Goal: Transaction & Acquisition: Purchase product/service

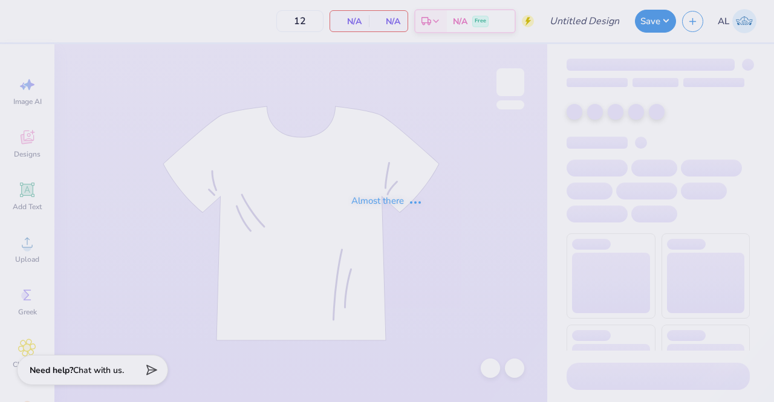
type input "Navy KKG Parents' Wknd Tee"
type input "50"
type input "KKG grub"
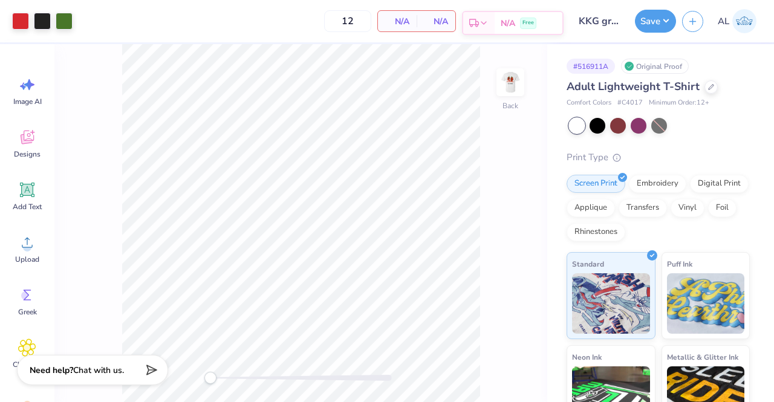
click at [462, 22] on div "Est. Delivery N/A Free" at bounding box center [513, 23] width 102 height 24
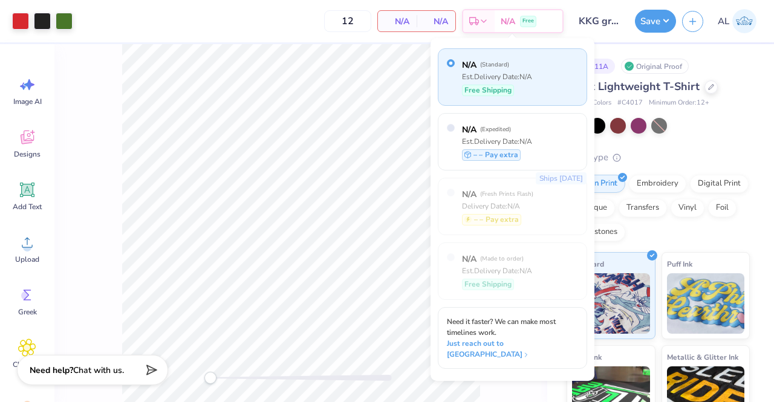
click at [479, 63] on label "N/A ( Standard )" at bounding box center [497, 65] width 70 height 13
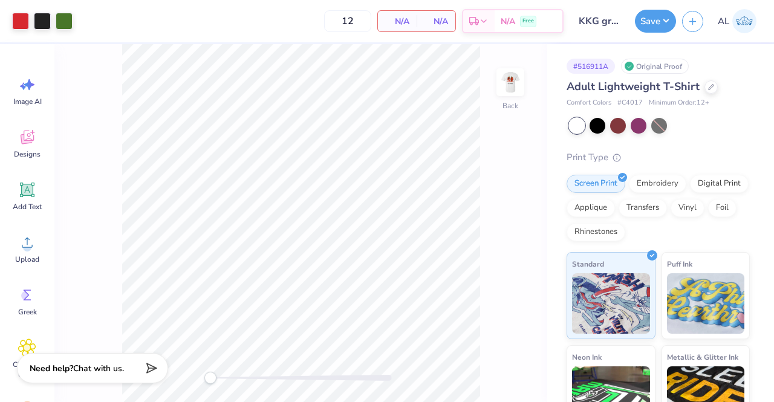
click at [99, 373] on span "Chat with us." at bounding box center [98, 368] width 51 height 11
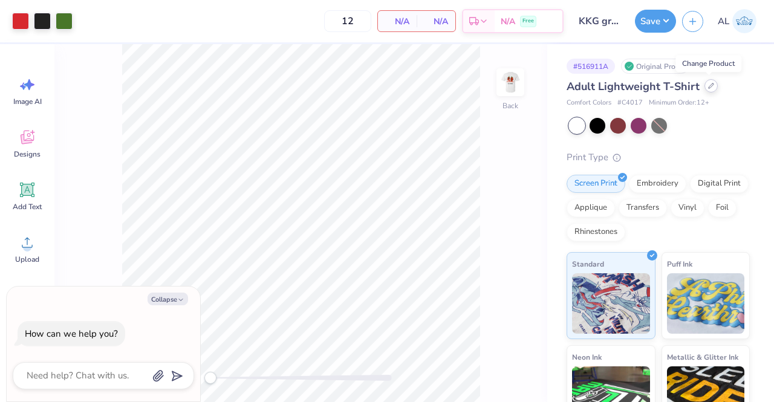
click at [708, 88] on icon at bounding box center [711, 86] width 6 height 6
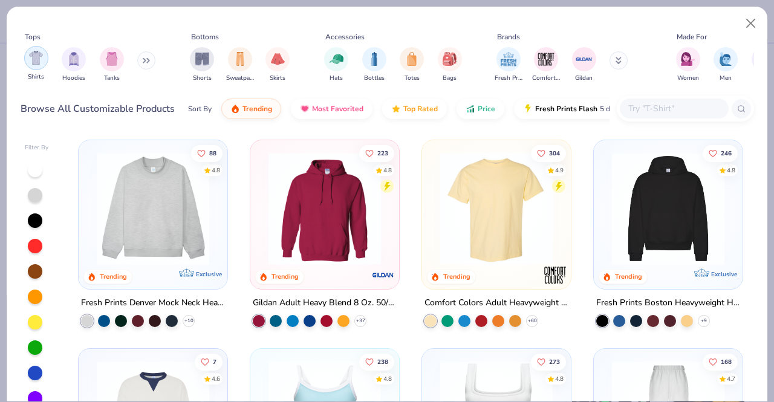
click at [33, 54] on img "filter for Shirts" at bounding box center [36, 58] width 14 height 14
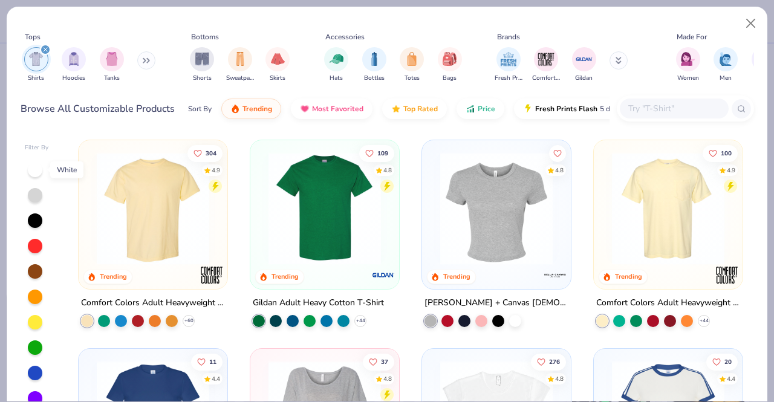
click at [40, 169] on div at bounding box center [35, 170] width 15 height 15
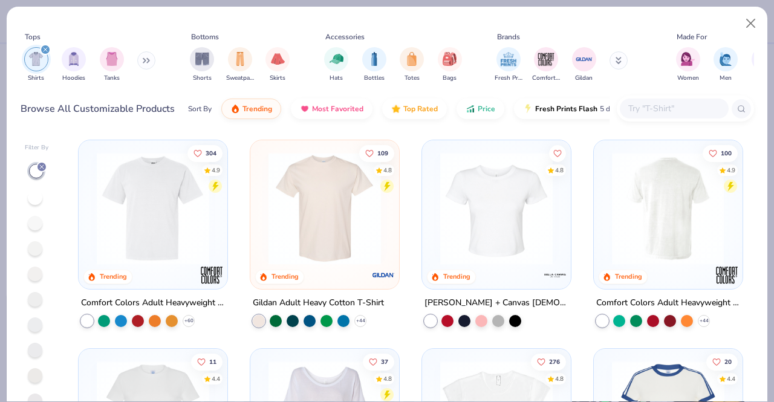
click at [648, 226] on div at bounding box center [667, 208] width 373 height 112
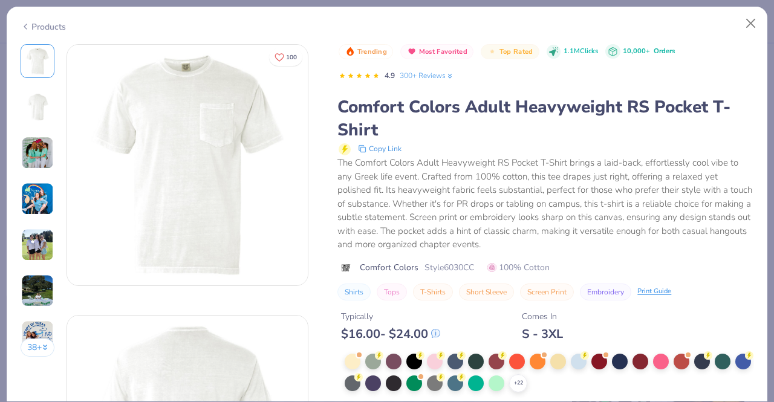
click at [41, 199] on img at bounding box center [37, 199] width 33 height 33
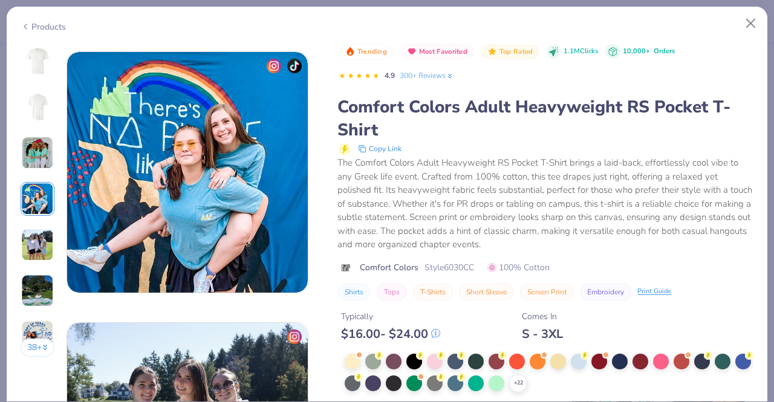
scroll to position [813, 0]
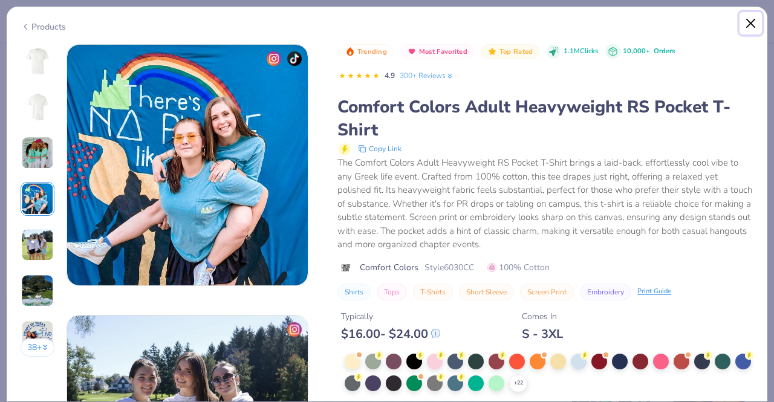
click at [757, 30] on button "Close" at bounding box center [750, 23] width 23 height 23
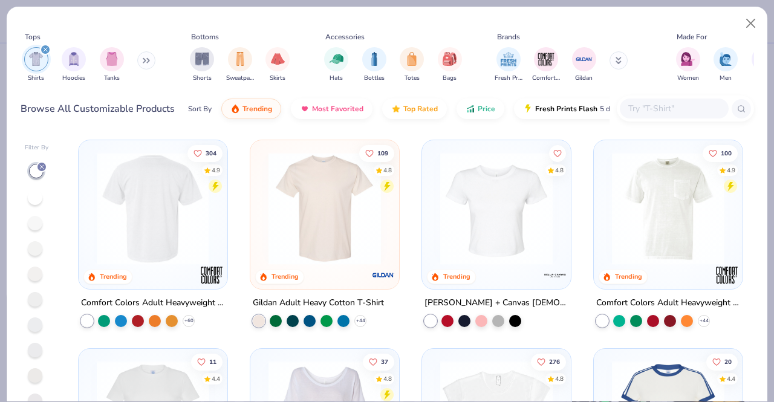
click at [169, 195] on div at bounding box center [153, 208] width 373 height 112
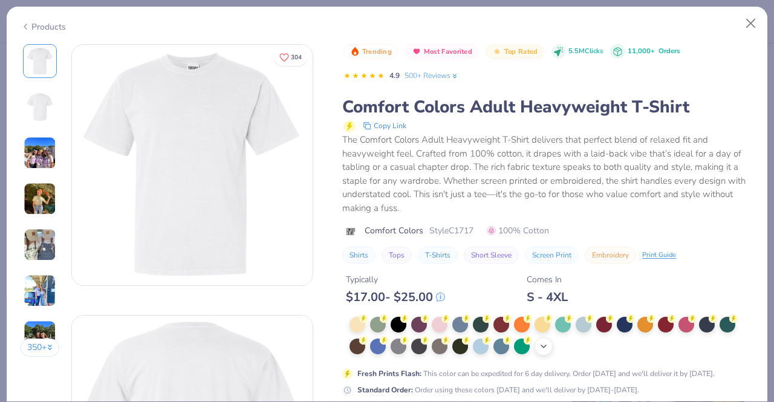
click at [545, 346] on polyline at bounding box center [543, 346] width 5 height 2
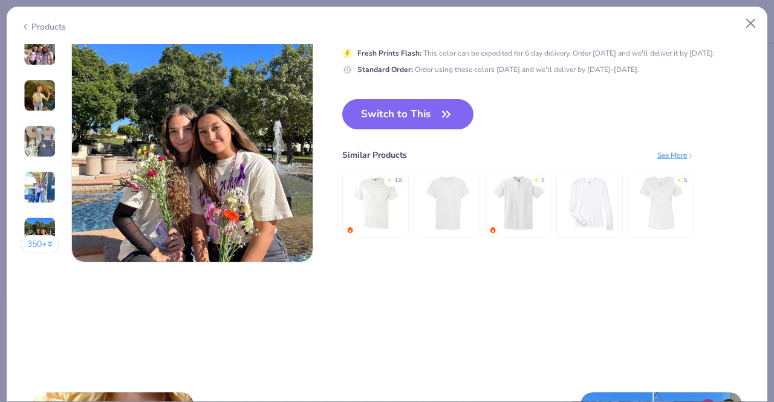
scroll to position [1554, 0]
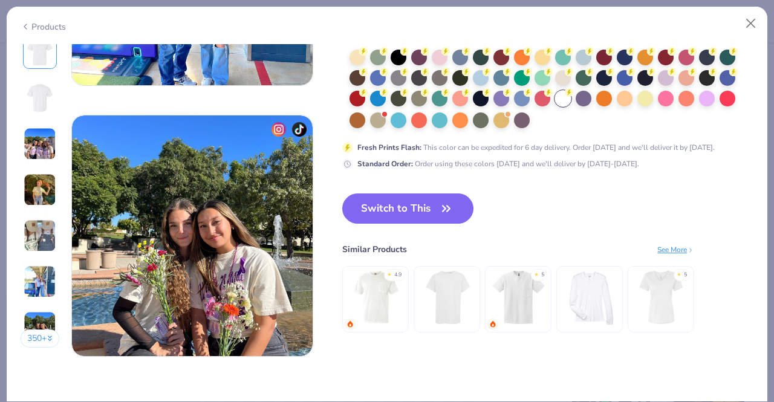
click at [426, 210] on button "Switch to This" at bounding box center [407, 208] width 131 height 30
click at [407, 224] on button "Switch to This" at bounding box center [407, 208] width 131 height 30
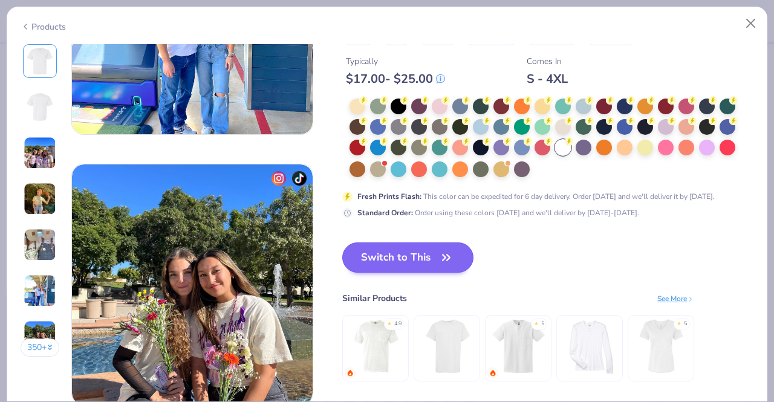
type textarea "x"
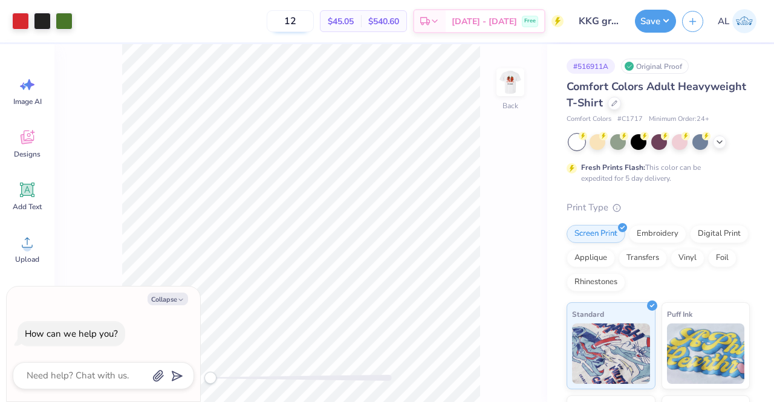
click at [314, 21] on input "12" at bounding box center [290, 21] width 47 height 22
drag, startPoint x: 317, startPoint y: 21, endPoint x: 291, endPoint y: 22, distance: 26.0
click at [291, 22] on input "12" at bounding box center [290, 21] width 47 height 22
type input "24"
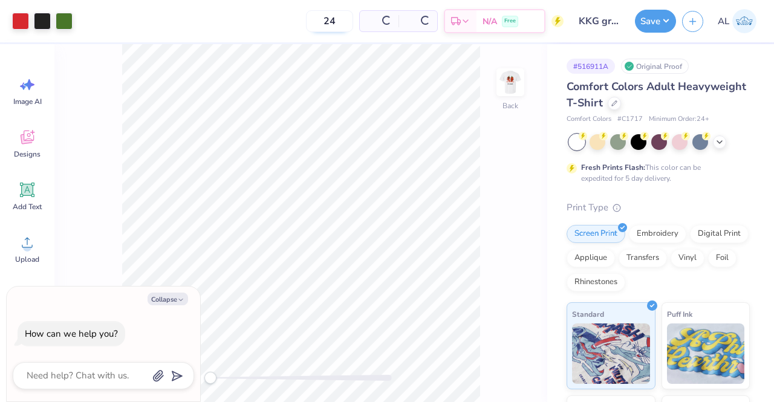
type textarea "x"
type input "24"
click at [718, 181] on div "Fresh Prints Flash: This color can be expedited for 5 day delivery." at bounding box center [655, 173] width 149 height 22
click at [513, 96] on img at bounding box center [510, 82] width 48 height 48
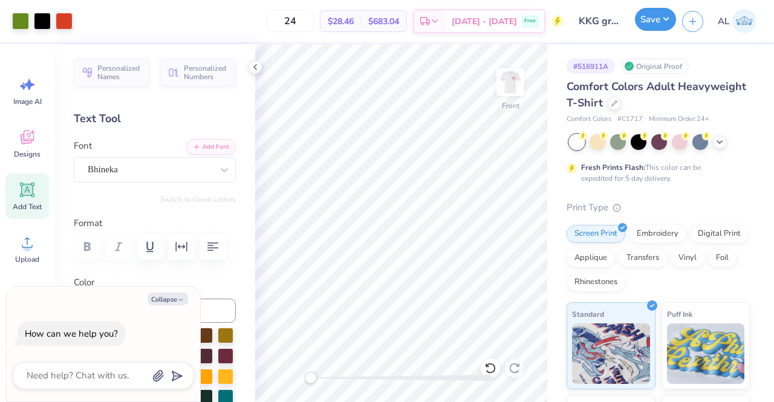
click at [653, 18] on button "Save" at bounding box center [655, 19] width 41 height 23
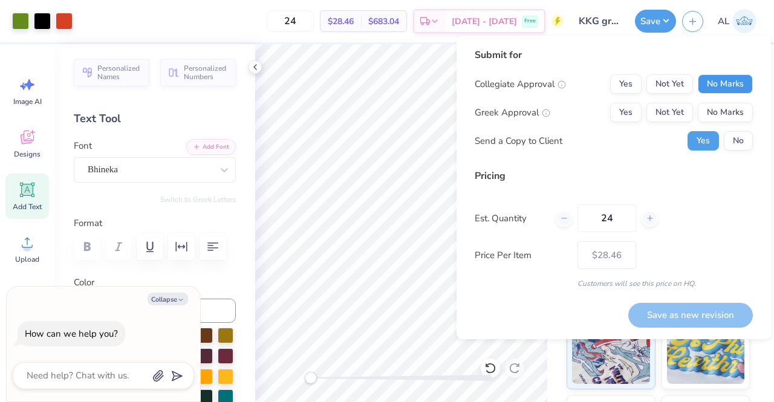
click at [708, 80] on button "No Marks" at bounding box center [725, 83] width 55 height 19
click at [623, 112] on button "Yes" at bounding box center [625, 112] width 31 height 19
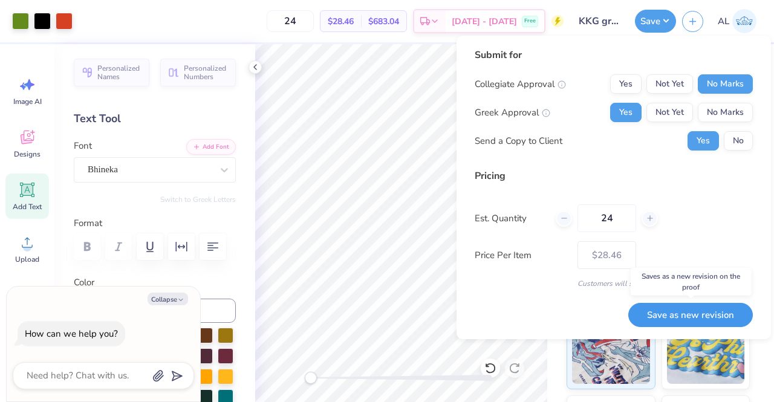
click at [669, 316] on button "Save as new revision" at bounding box center [690, 315] width 125 height 25
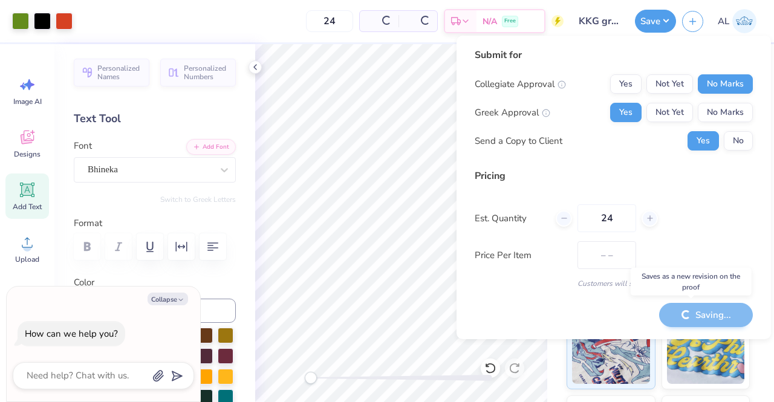
type textarea "x"
type input "– –"
click at [261, 65] on div at bounding box center [254, 66] width 13 height 13
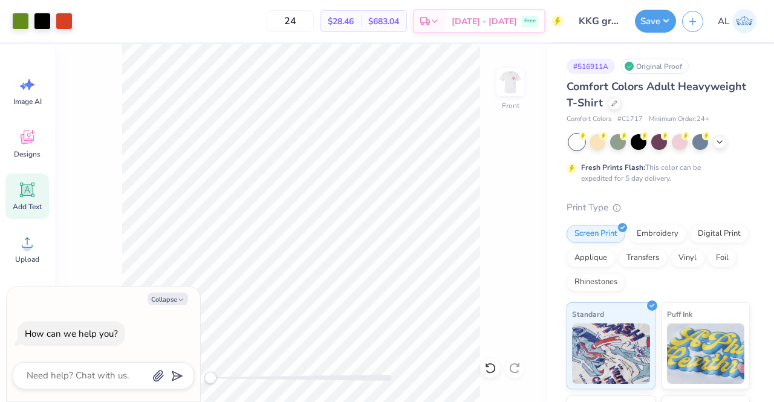
type textarea "x"
type input "$28.46"
type textarea "x"
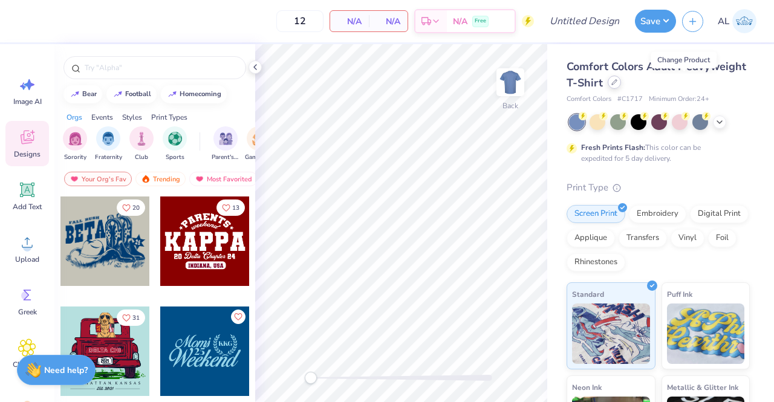
click at [617, 83] on icon at bounding box center [614, 82] width 5 height 5
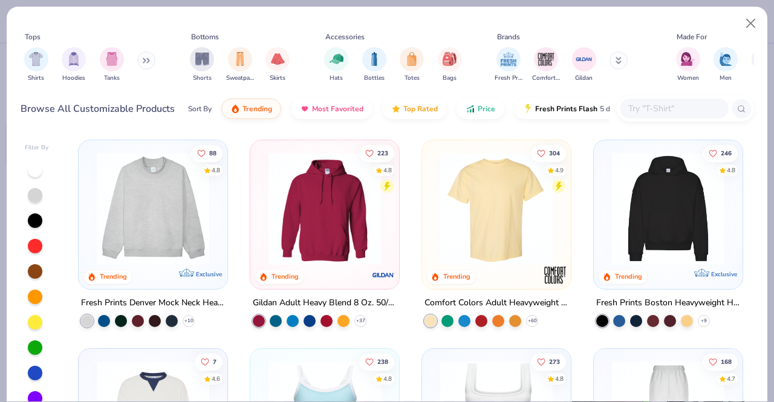
click at [152, 59] on button at bounding box center [146, 60] width 18 height 18
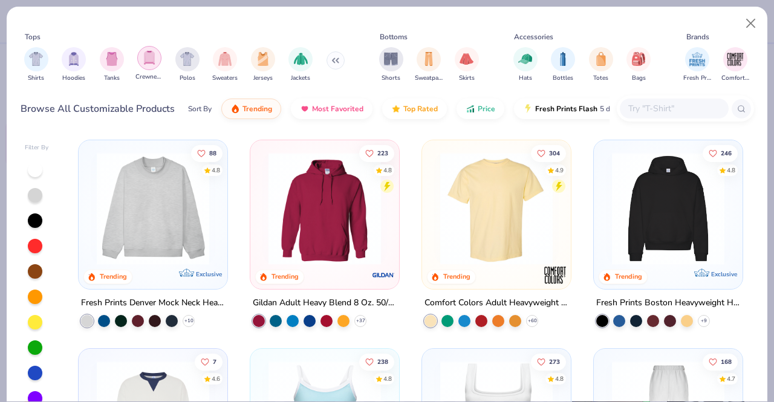
click at [141, 57] on div "filter for Crewnecks" at bounding box center [149, 58] width 24 height 24
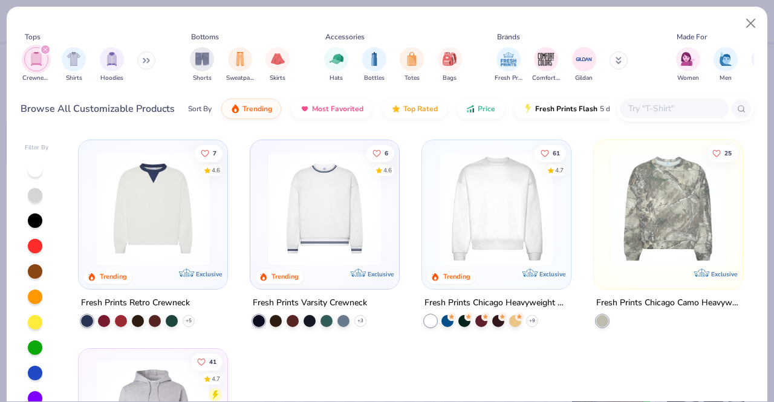
click at [135, 246] on img at bounding box center [153, 208] width 125 height 112
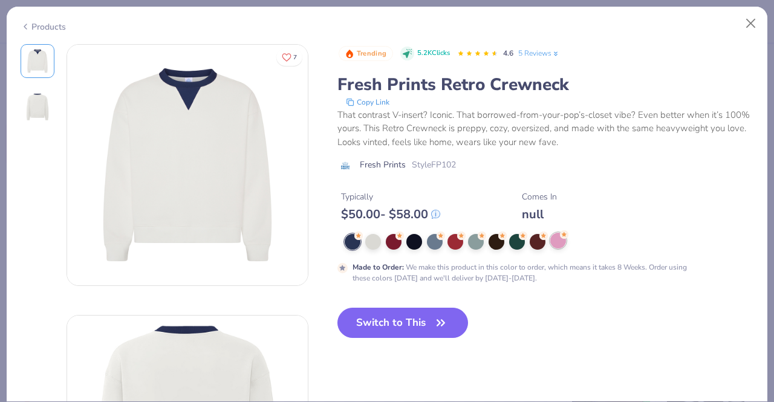
click at [560, 247] on div at bounding box center [558, 241] width 16 height 16
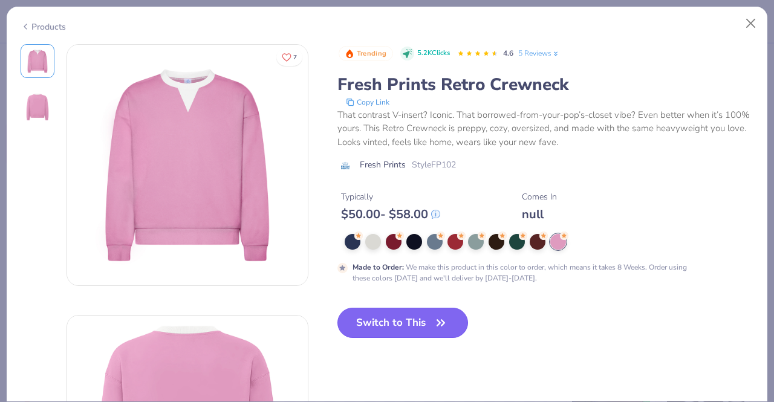
click at [418, 319] on button "Switch to This" at bounding box center [402, 323] width 131 height 30
type input "50"
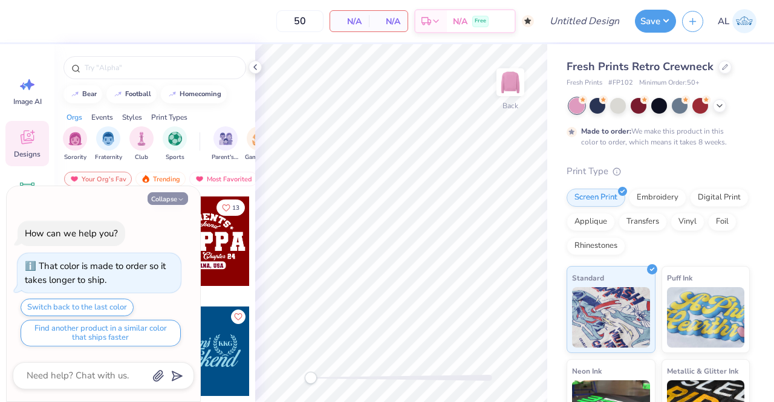
click at [167, 199] on button "Collapse" at bounding box center [168, 198] width 41 height 13
type textarea "x"
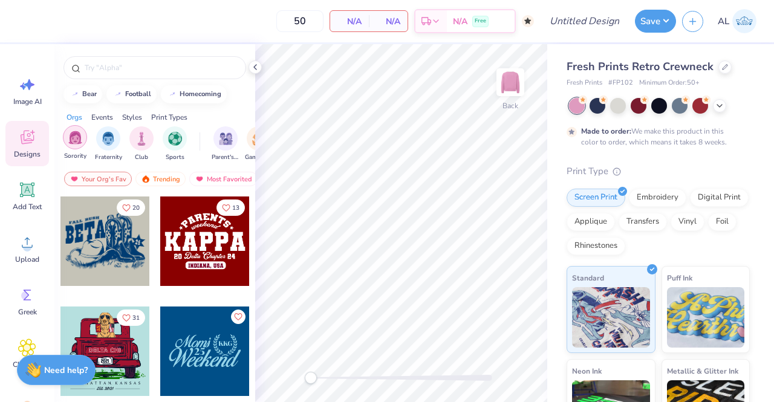
click at [70, 138] on img "filter for Sorority" at bounding box center [75, 138] width 14 height 14
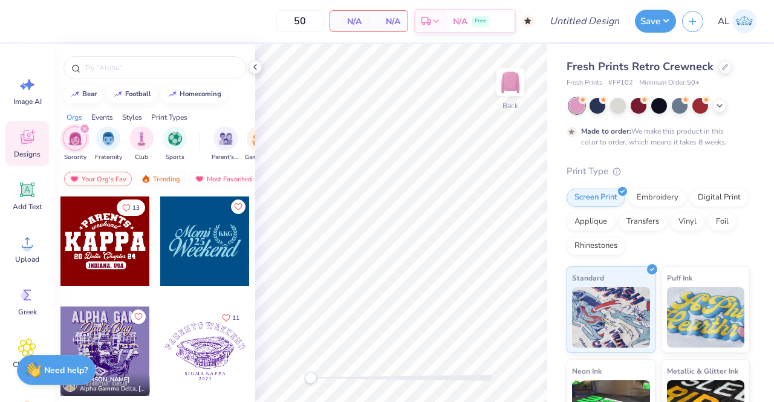
click at [112, 174] on div "Your Org's Fav" at bounding box center [98, 179] width 68 height 15
click at [169, 185] on div "Trending" at bounding box center [160, 179] width 50 height 15
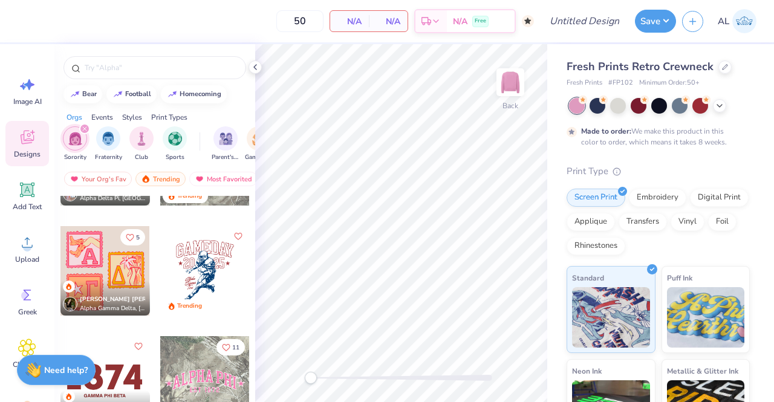
scroll to position [1950, 0]
